Goal: Task Accomplishment & Management: Complete application form

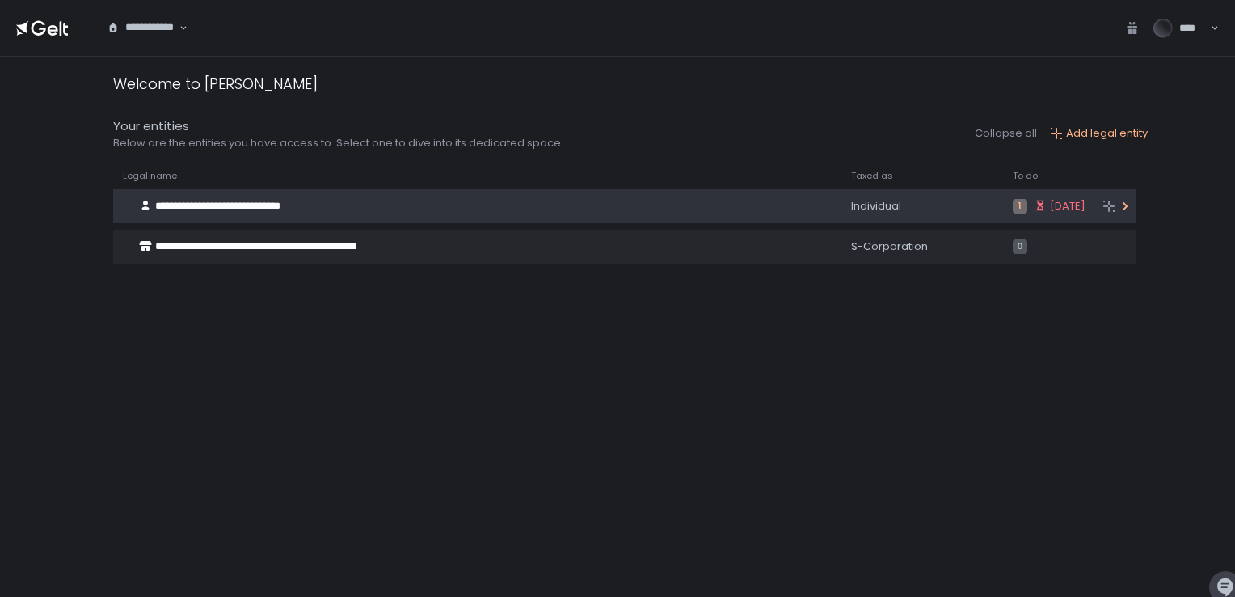
click at [315, 199] on div "**********" at bounding box center [447, 206] width 668 height 31
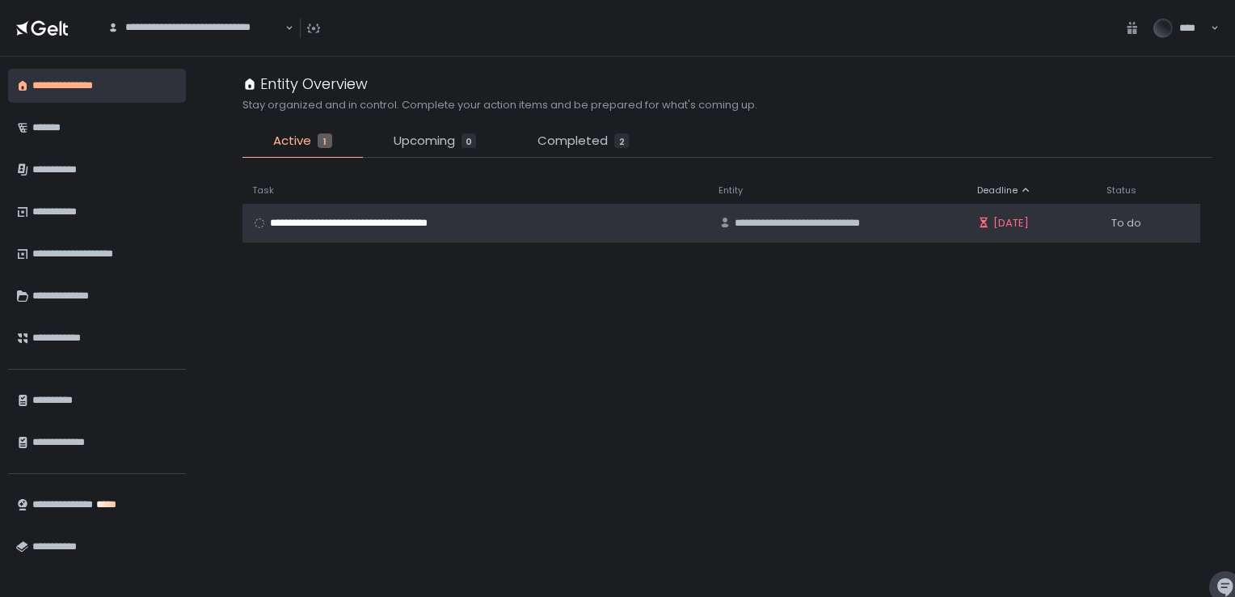
click at [394, 226] on span "**********" at bounding box center [368, 223] width 197 height 15
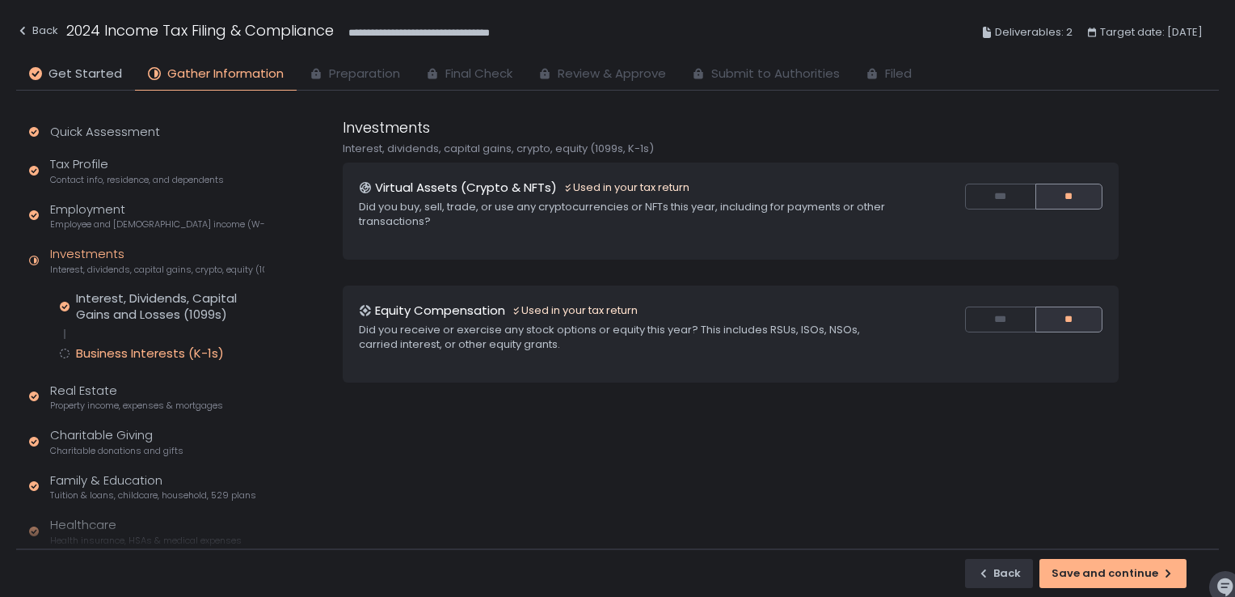
click at [162, 354] on div "Business Interests (K-1s)" at bounding box center [150, 353] width 148 height 16
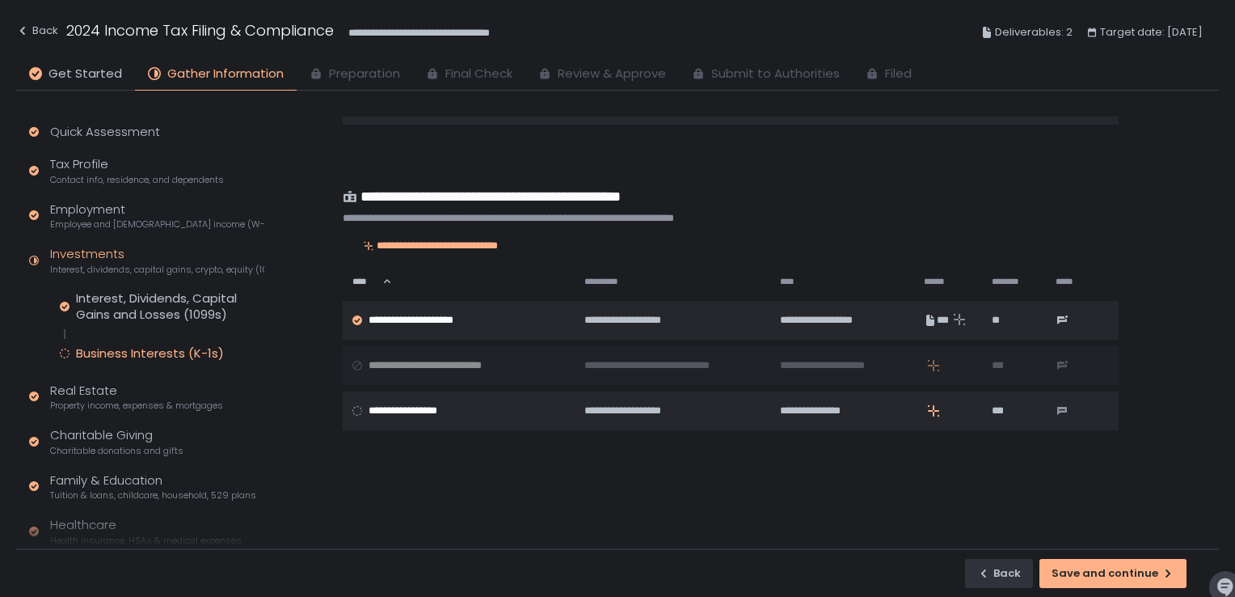
scroll to position [116, 0]
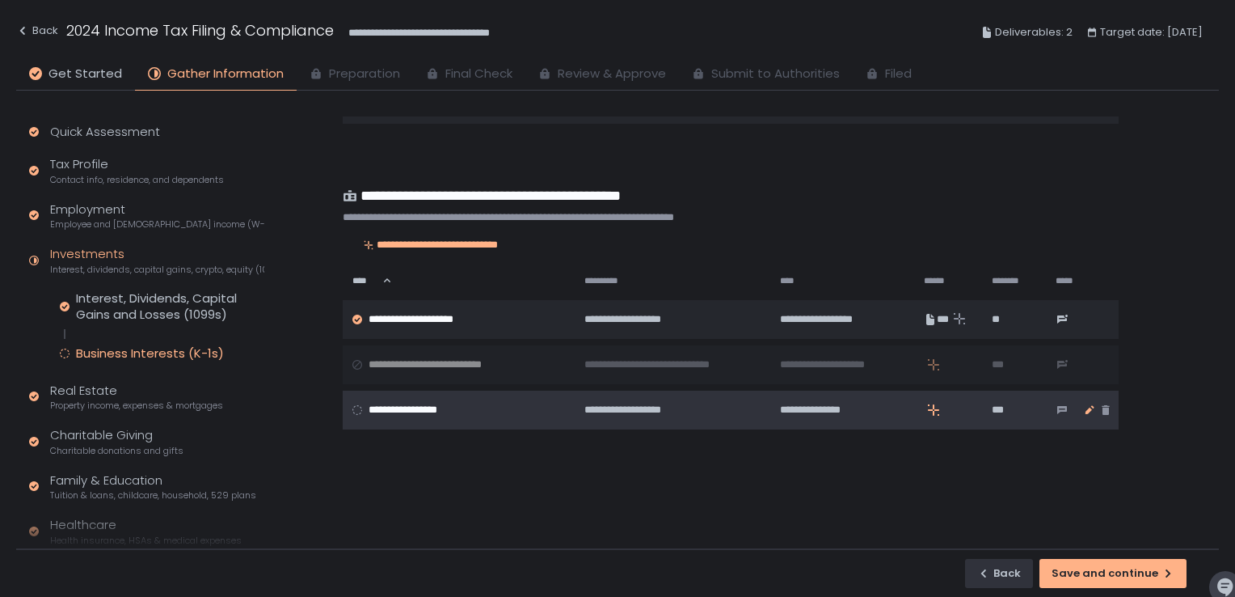
click at [1090, 410] on icon "button" at bounding box center [1089, 409] width 13 height 13
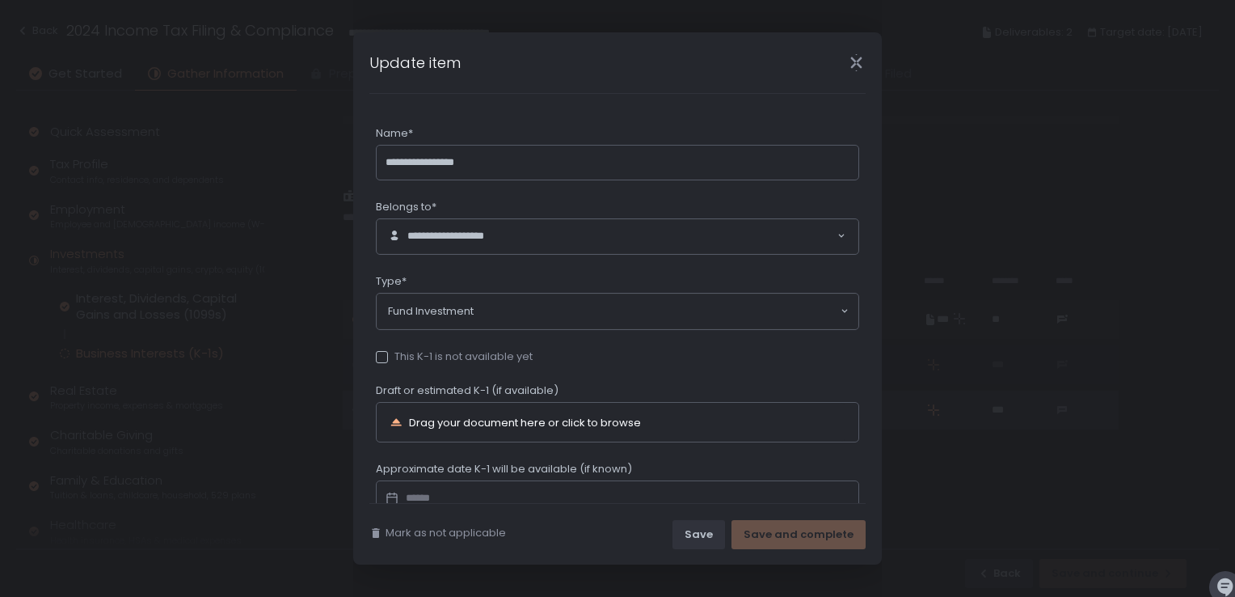
click at [422, 359] on div "This K-1 is not available yet" at bounding box center [454, 356] width 157 height 15
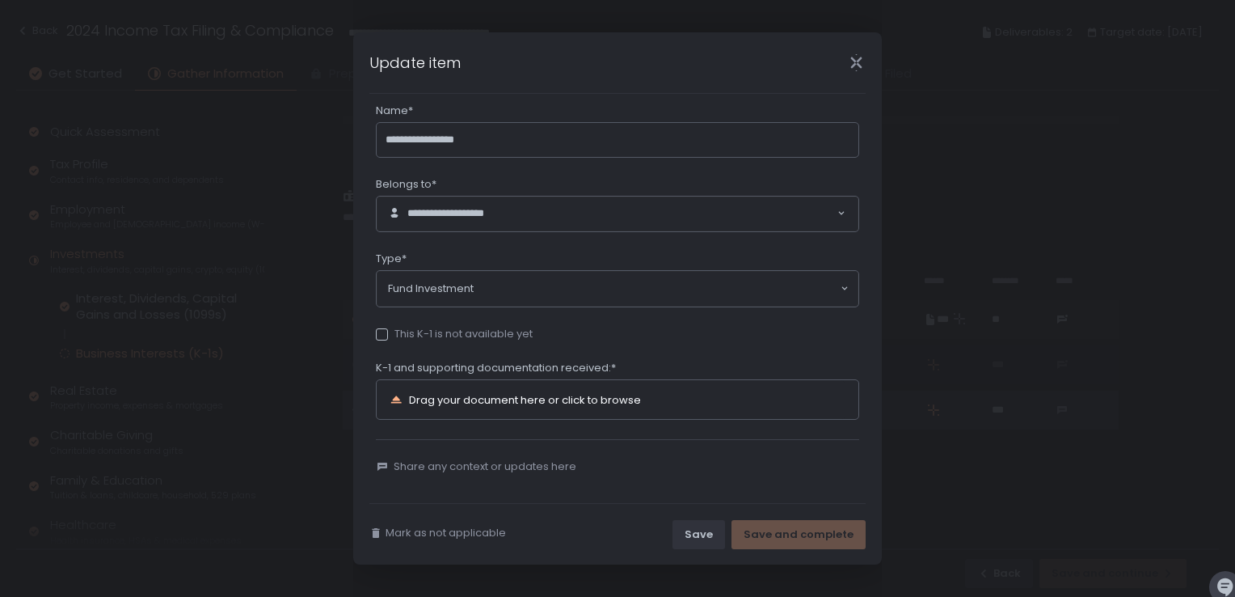
click at [555, 396] on div "Drag your document here or click to browse" at bounding box center [525, 399] width 232 height 11
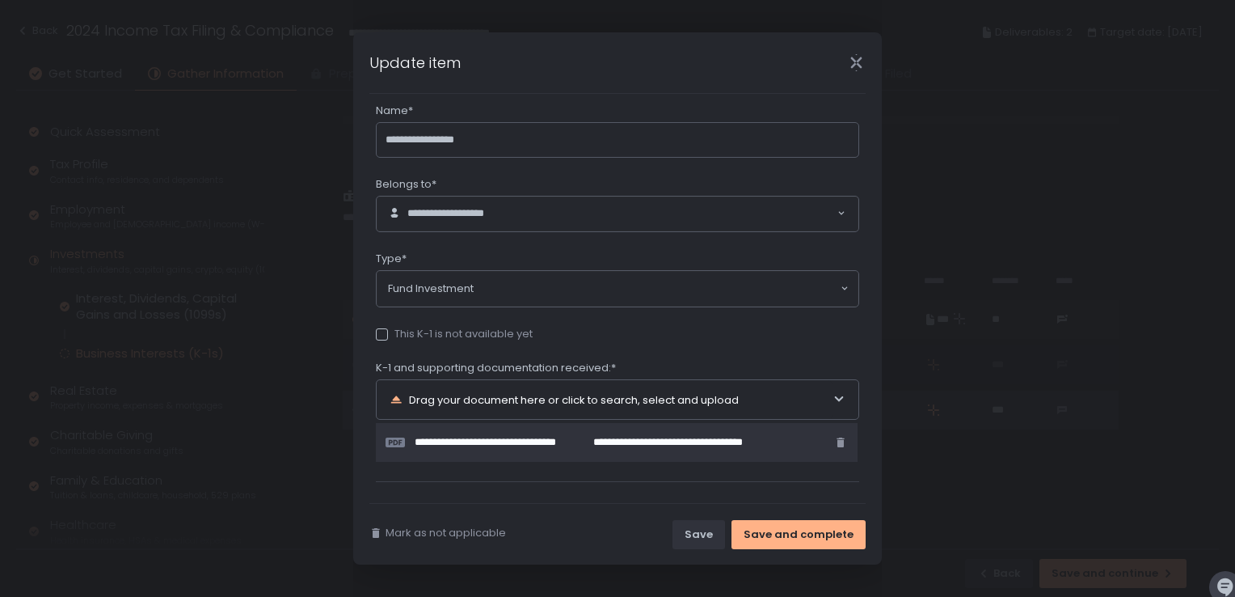
scroll to position [65, 0]
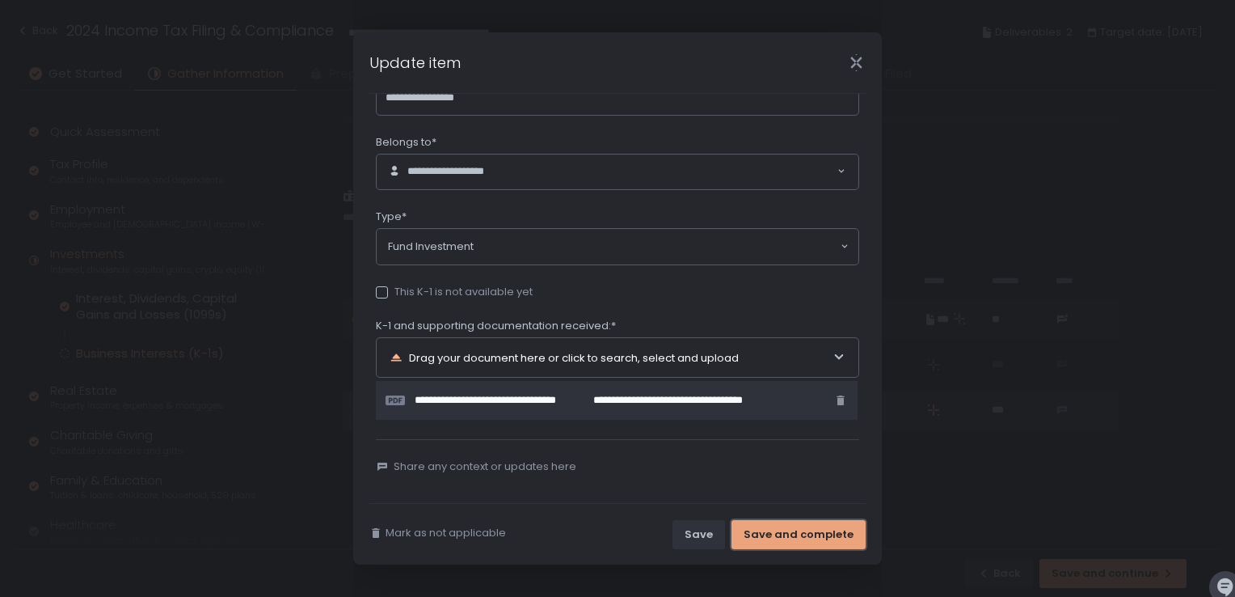
click at [799, 539] on div "Save and complete" at bounding box center [799, 534] width 110 height 15
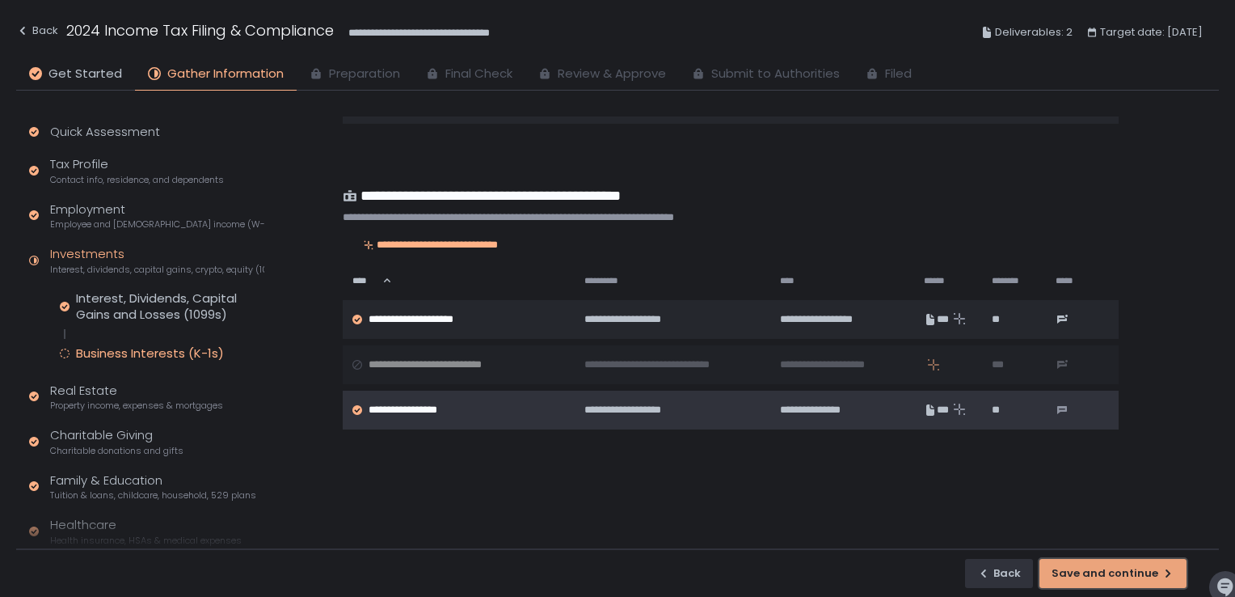
click at [1128, 573] on div "Save and continue" at bounding box center [1113, 573] width 123 height 15
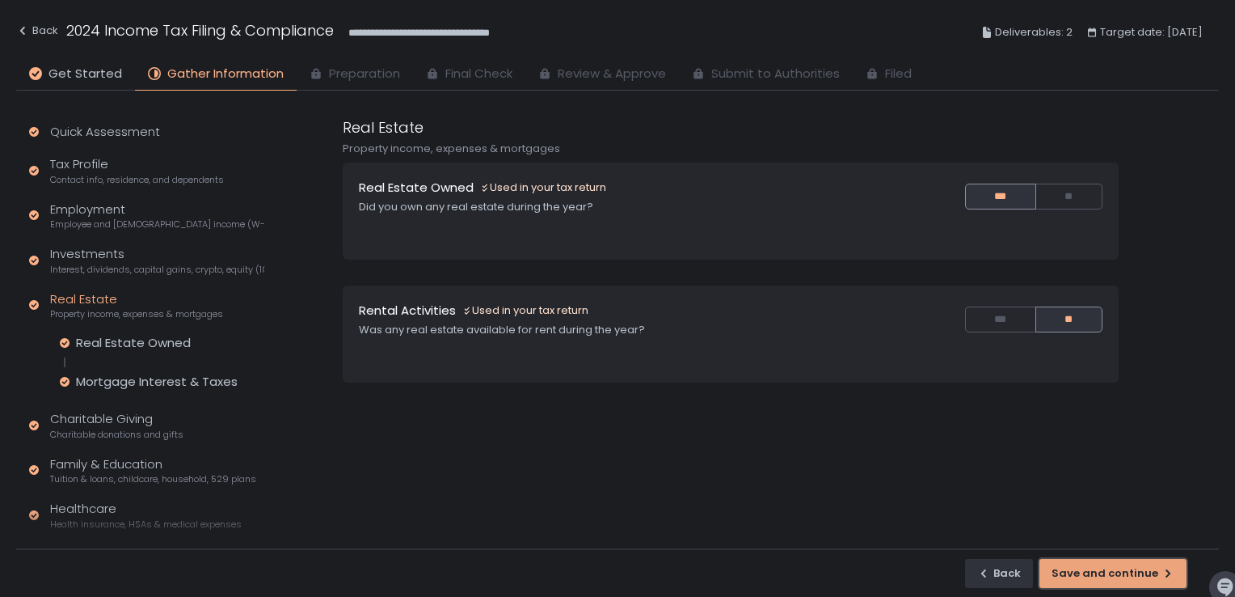
click at [1129, 575] on div "Save and continue" at bounding box center [1113, 573] width 123 height 15
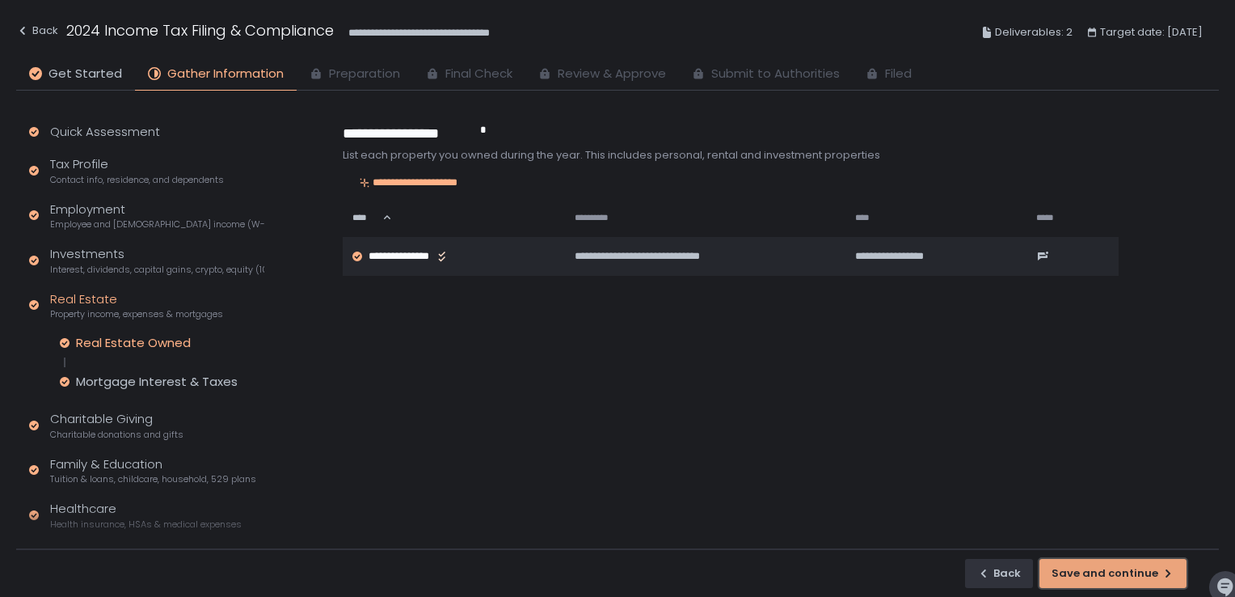
click at [1129, 575] on div "Save and continue" at bounding box center [1113, 573] width 123 height 15
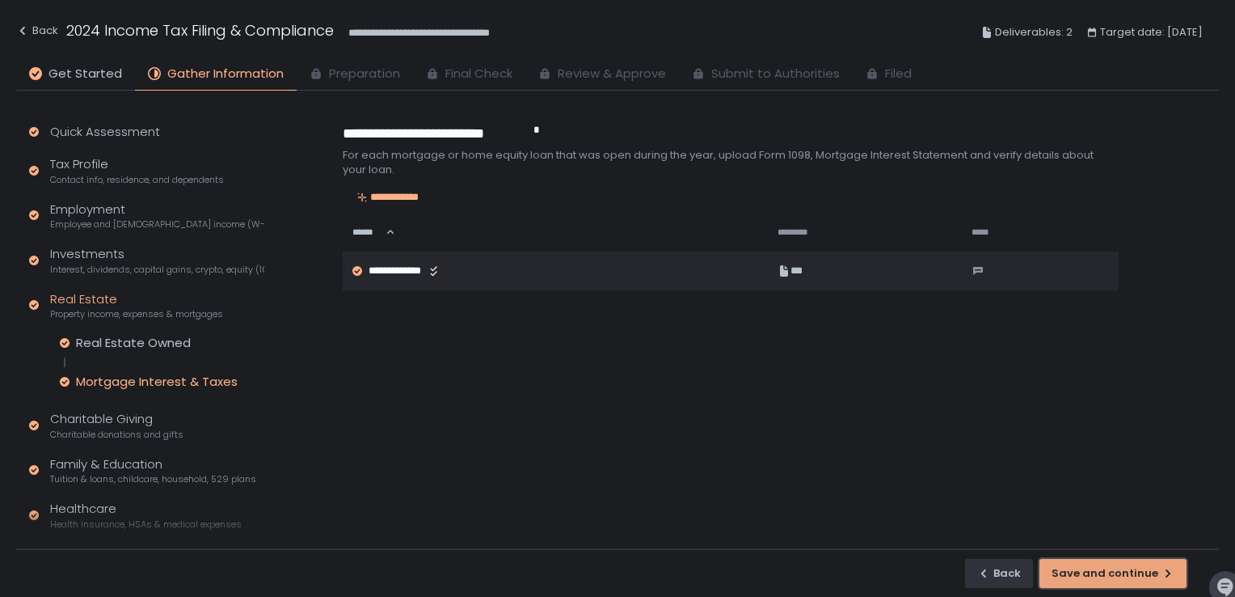
click at [1129, 575] on div "Save and continue" at bounding box center [1113, 573] width 123 height 15
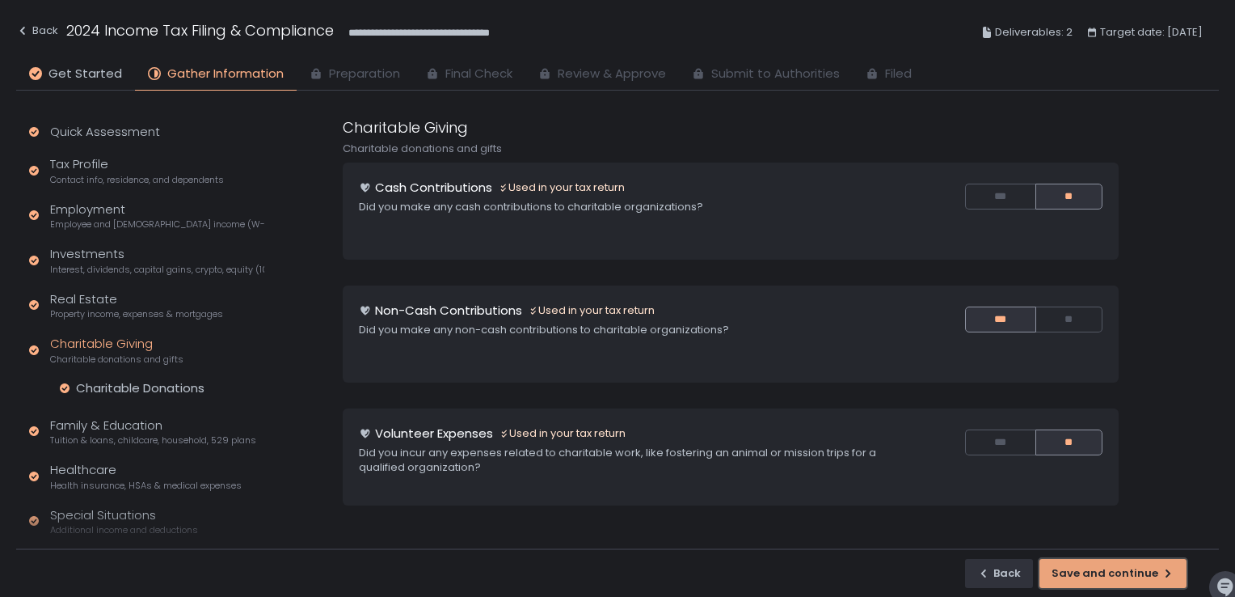
click at [1129, 575] on div "Save and continue" at bounding box center [1113, 573] width 123 height 15
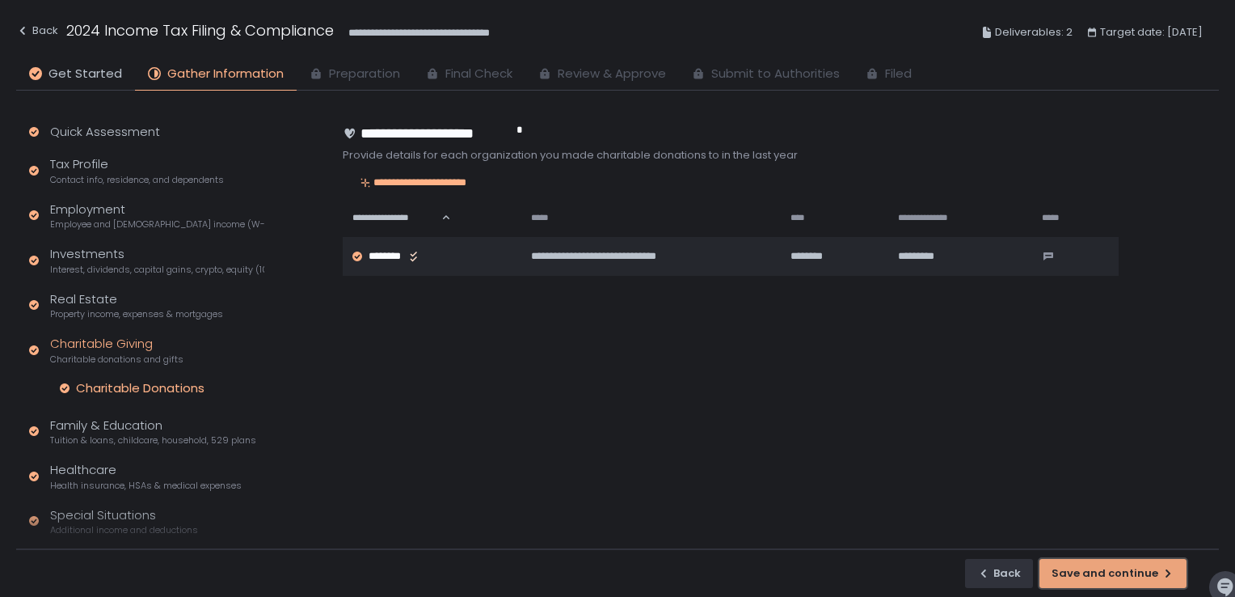
click at [1129, 575] on div "Save and continue" at bounding box center [1113, 573] width 123 height 15
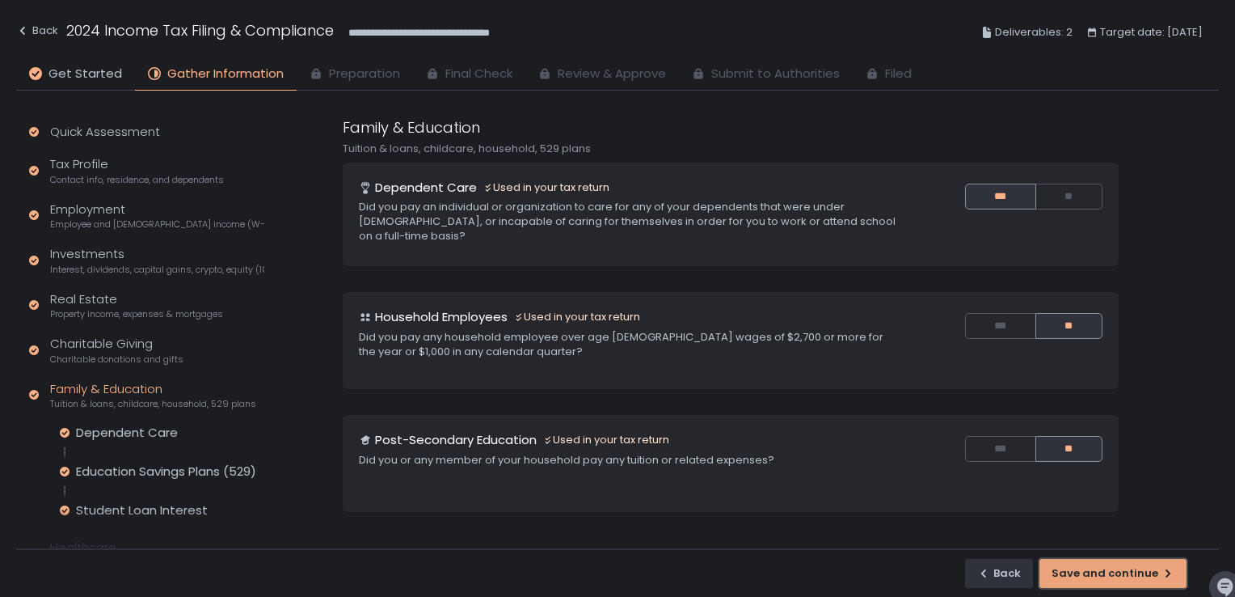
click at [1129, 575] on div "Save and continue" at bounding box center [1113, 573] width 123 height 15
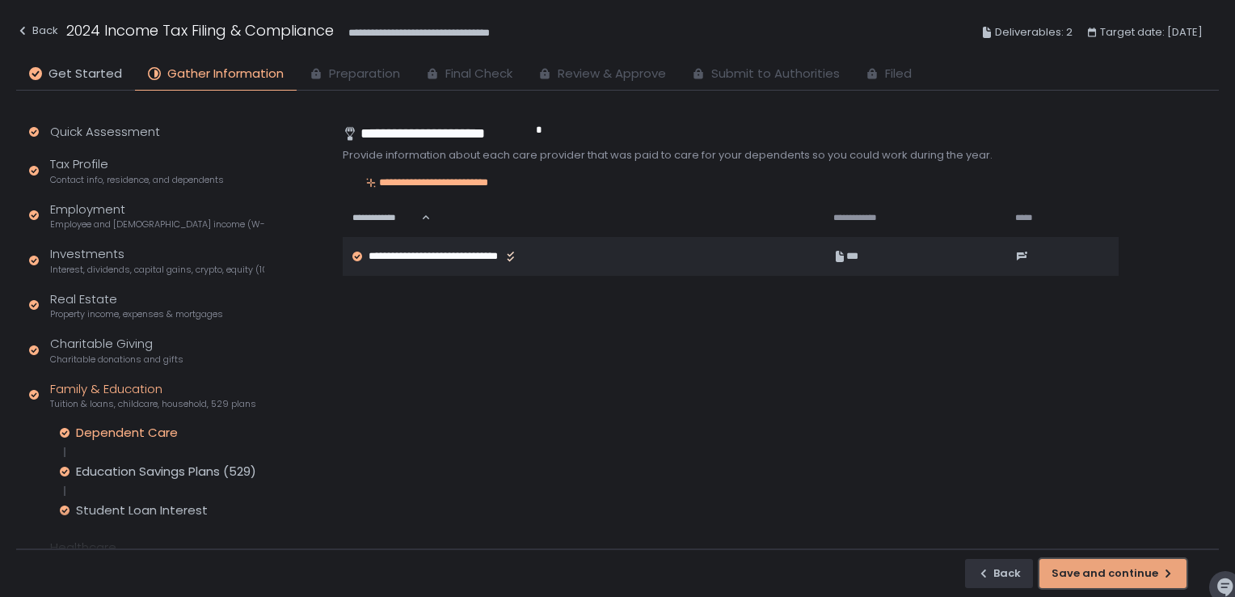
click at [1129, 575] on div "Save and continue" at bounding box center [1113, 573] width 123 height 15
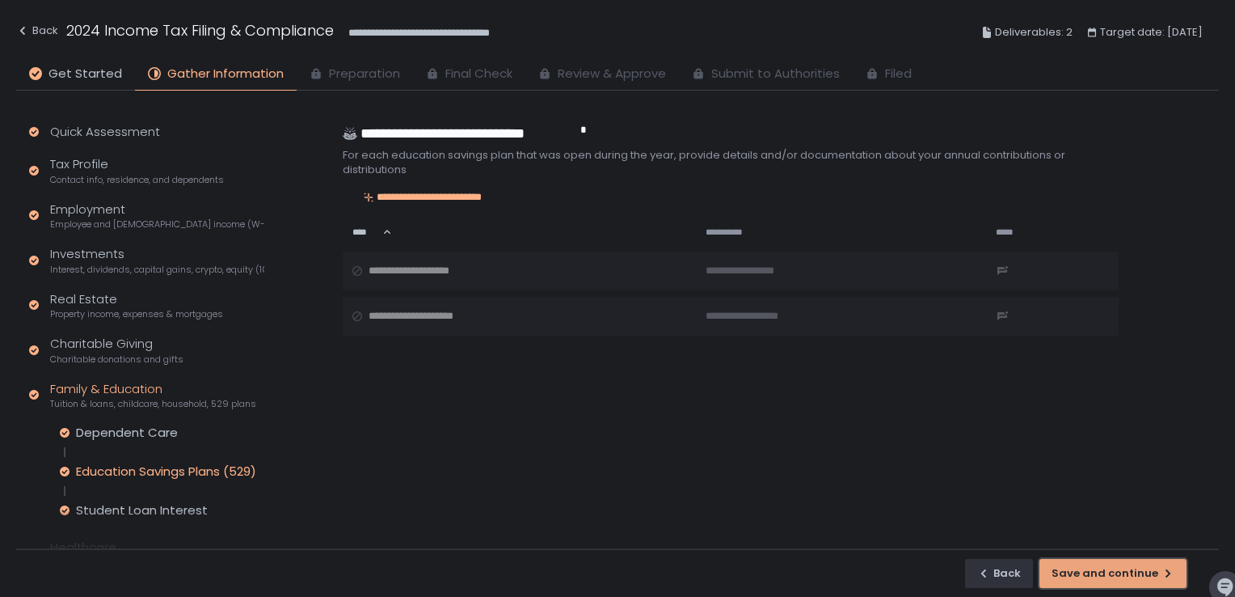
click at [1129, 575] on div "Save and continue" at bounding box center [1113, 573] width 123 height 15
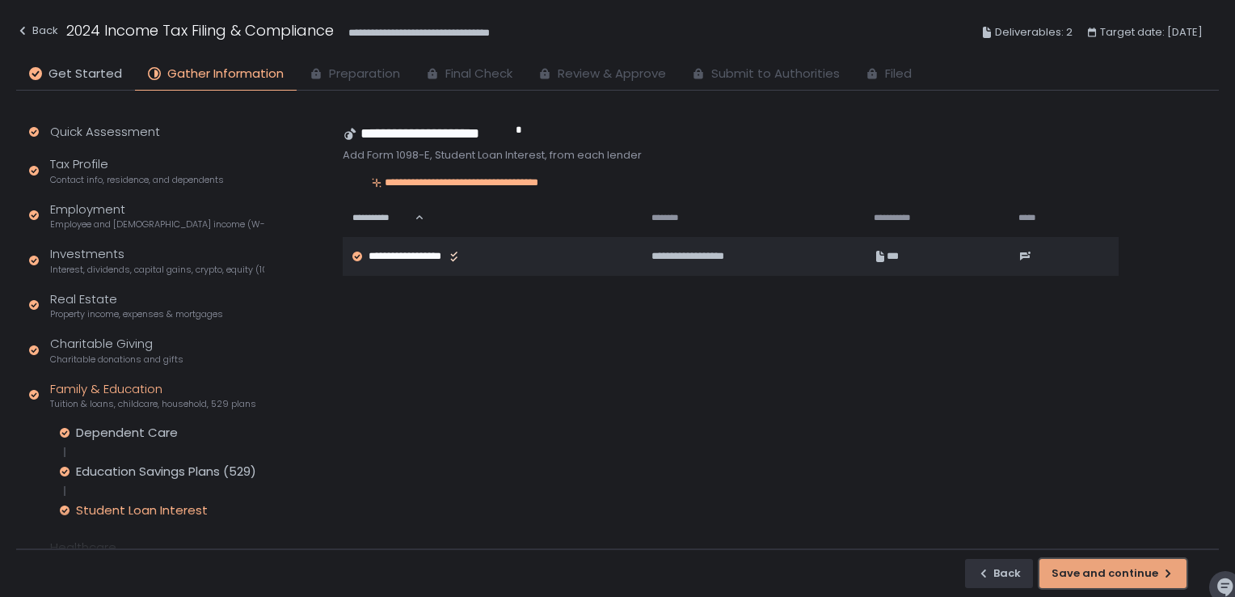
click at [1129, 575] on div "Save and continue" at bounding box center [1113, 573] width 123 height 15
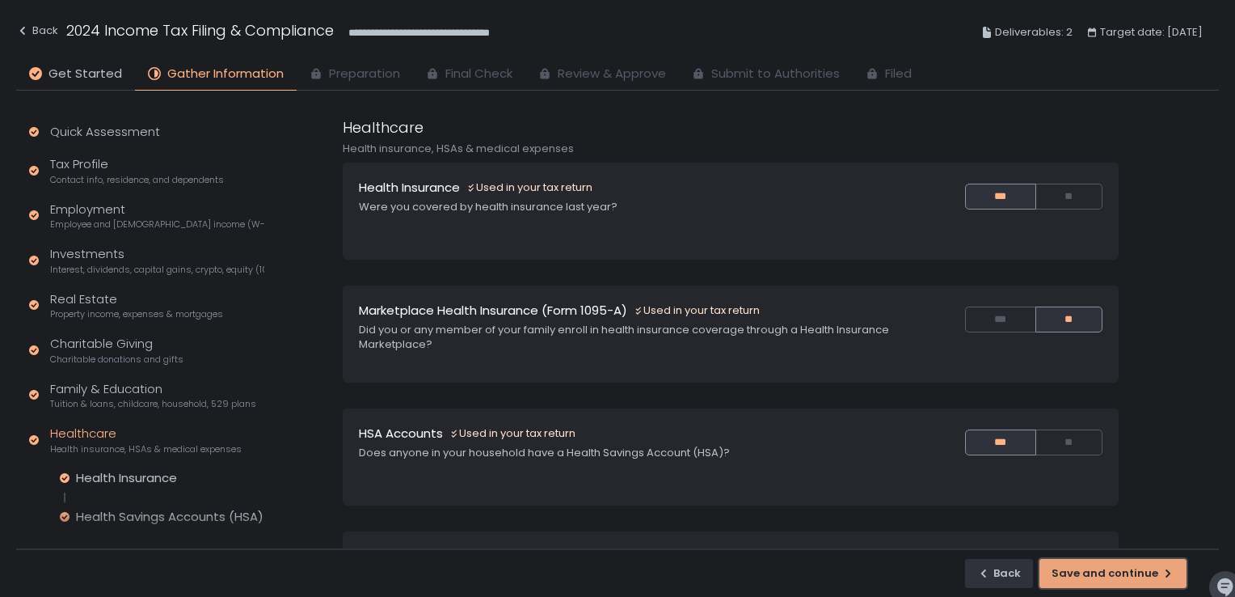
click at [1129, 575] on div "Save and continue" at bounding box center [1113, 573] width 123 height 15
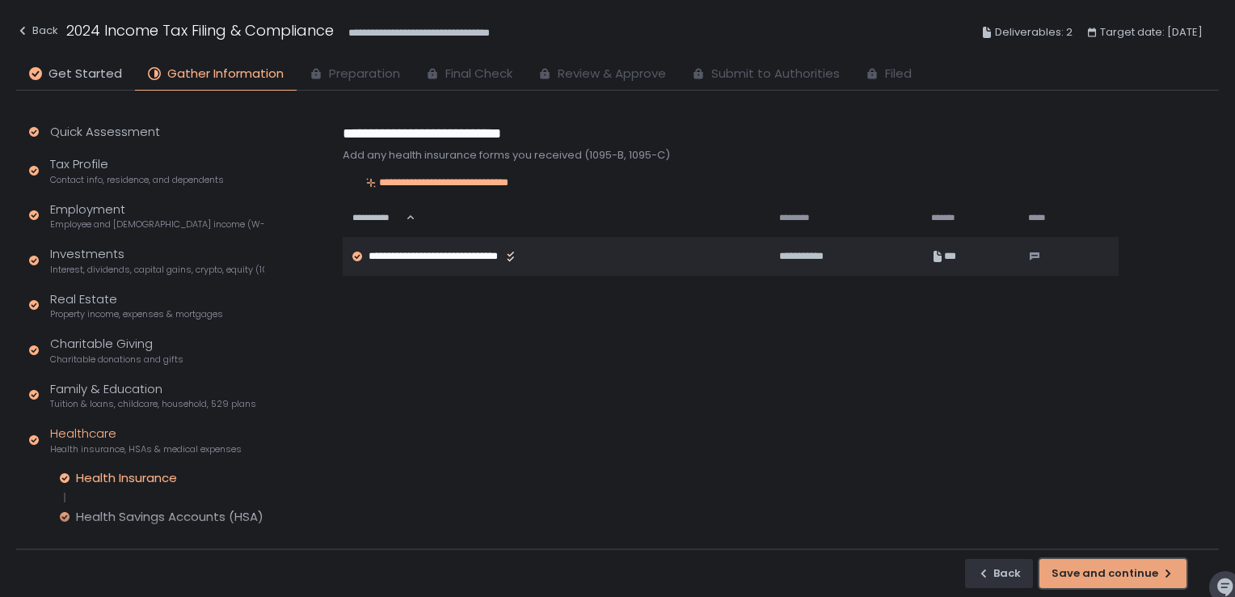
click at [1129, 575] on div "Save and continue" at bounding box center [1113, 573] width 123 height 15
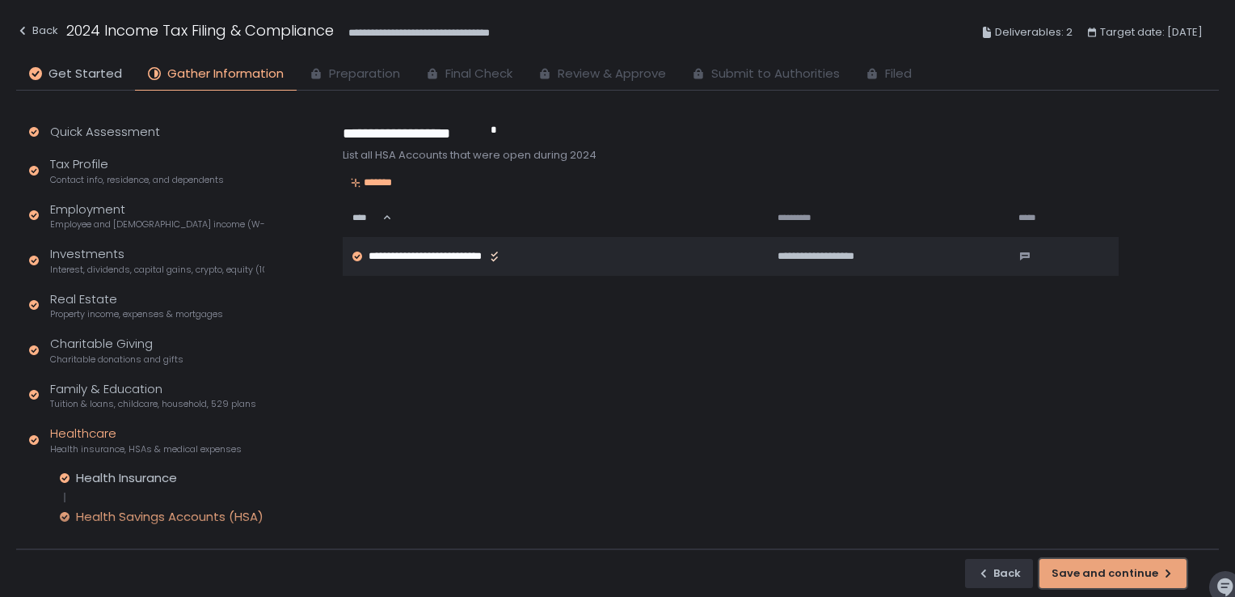
click at [1129, 575] on div "Save and continue" at bounding box center [1113, 573] width 123 height 15
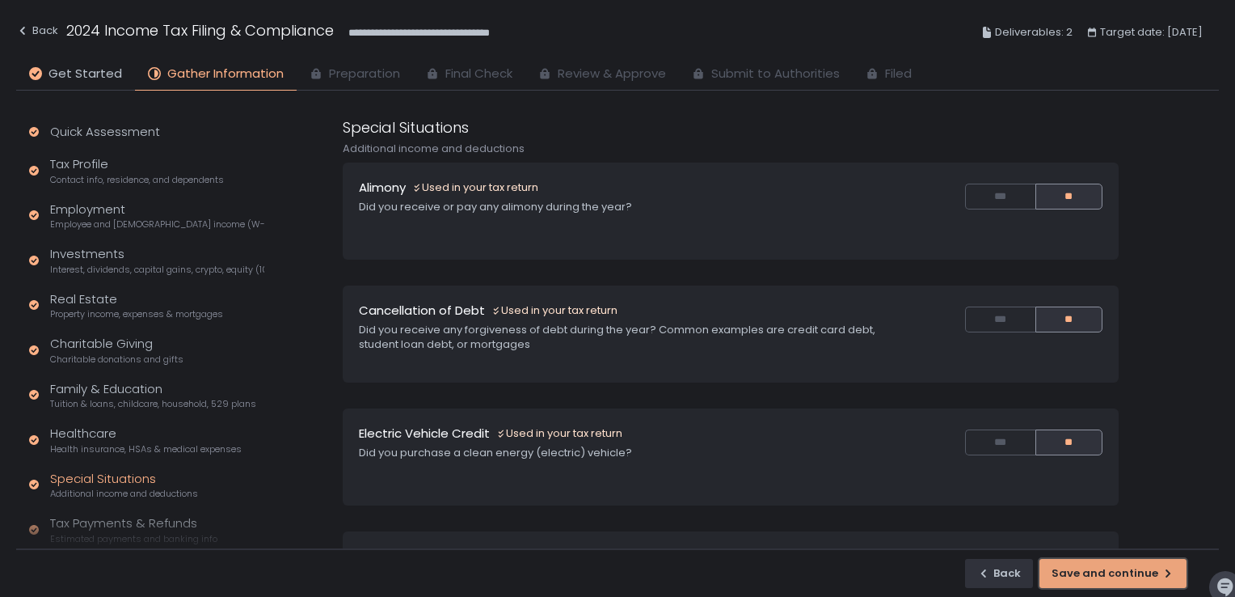
click at [1129, 575] on div "Save and continue" at bounding box center [1113, 573] width 123 height 15
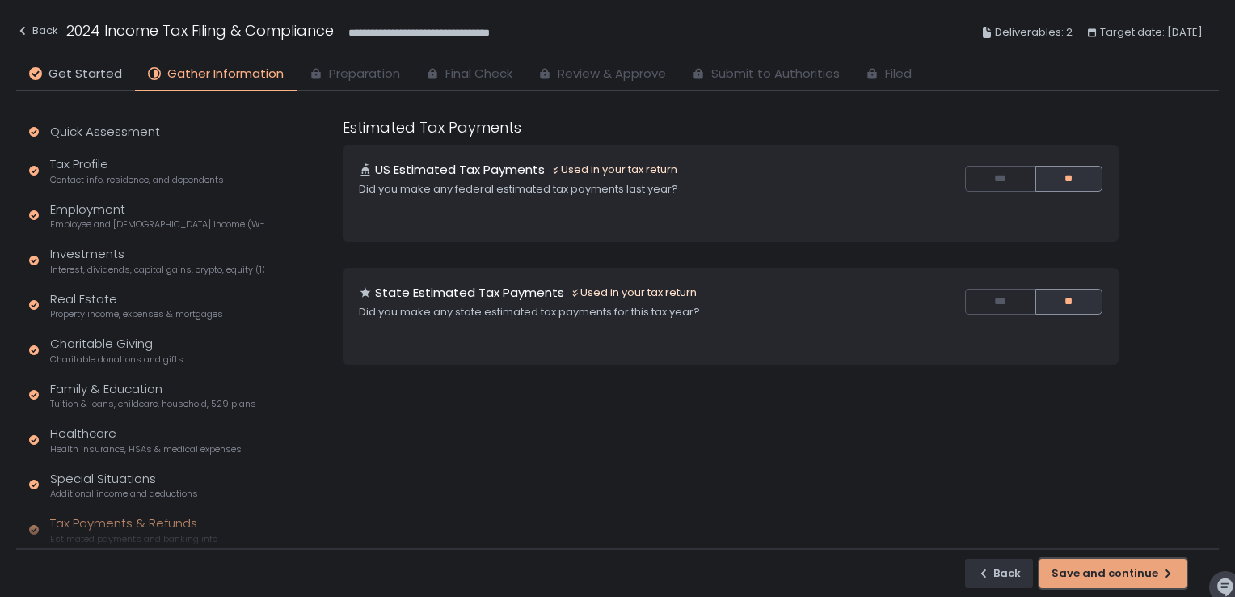
click at [1129, 575] on div "Save and continue" at bounding box center [1113, 573] width 123 height 15
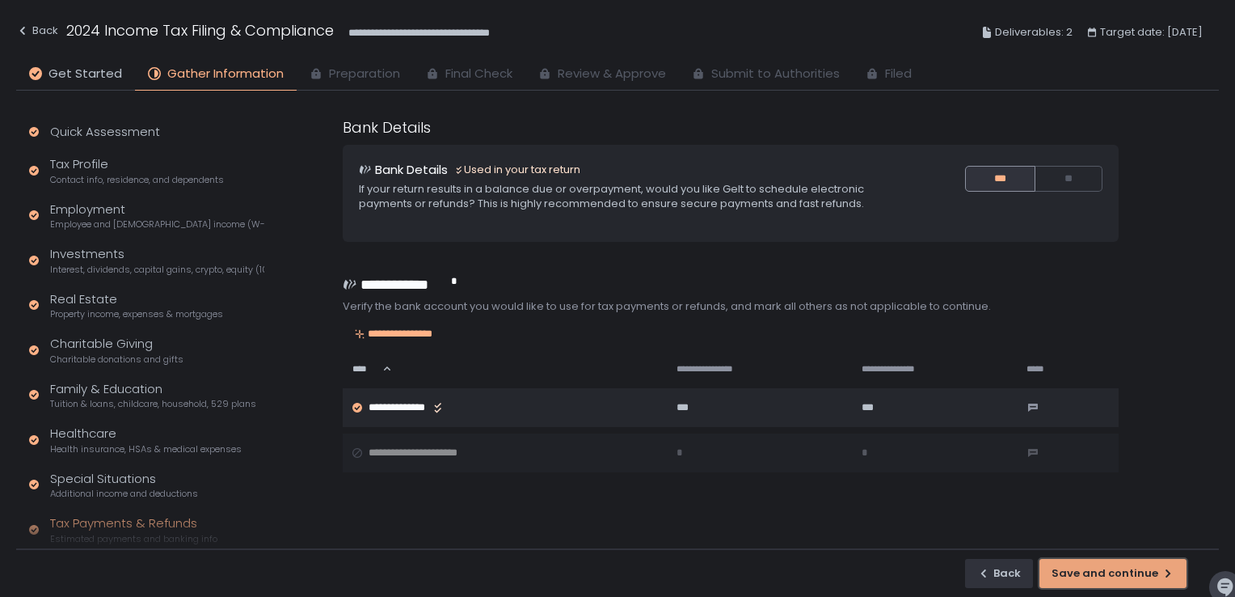
click at [1129, 575] on div "Save and continue" at bounding box center [1113, 573] width 123 height 15
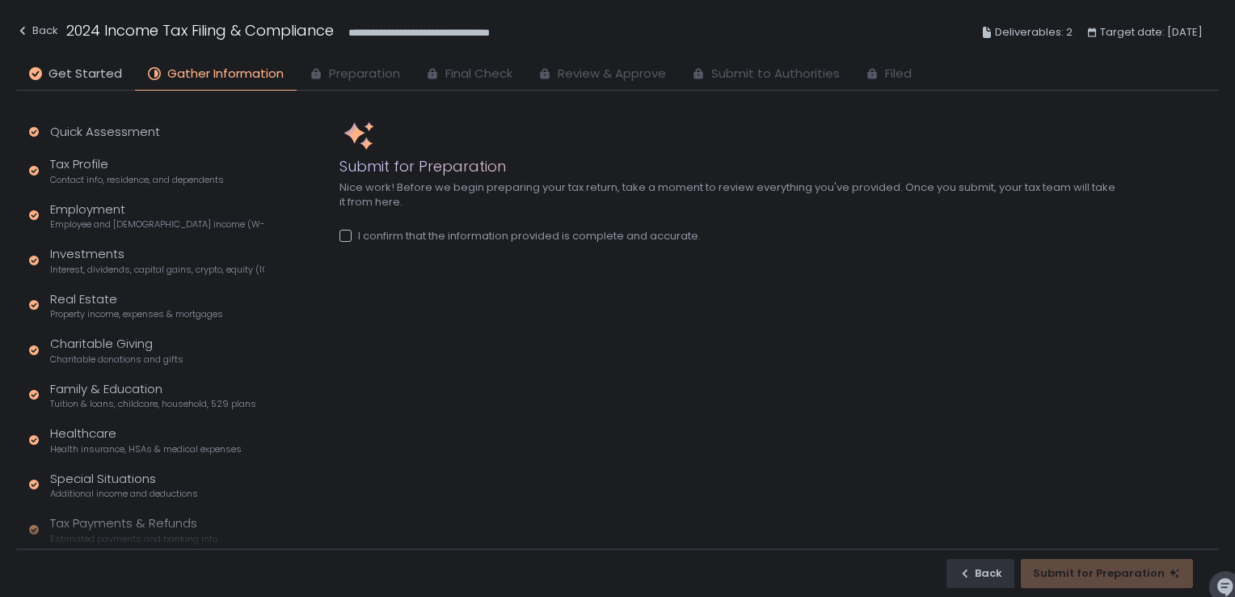
click at [346, 234] on div at bounding box center [345, 236] width 12 height 12
click at [1117, 571] on div "Submit for Preparation" at bounding box center [1107, 573] width 148 height 15
